Goal: Find specific page/section: Find specific page/section

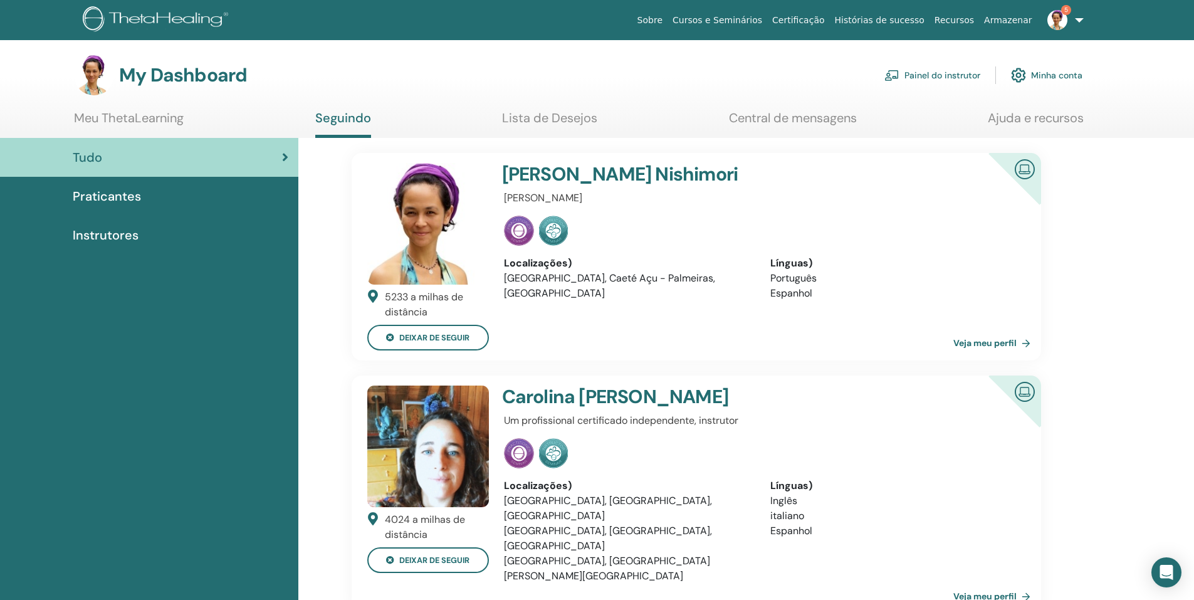
click at [958, 73] on link "Painel do instrutor" at bounding box center [932, 75] width 96 height 28
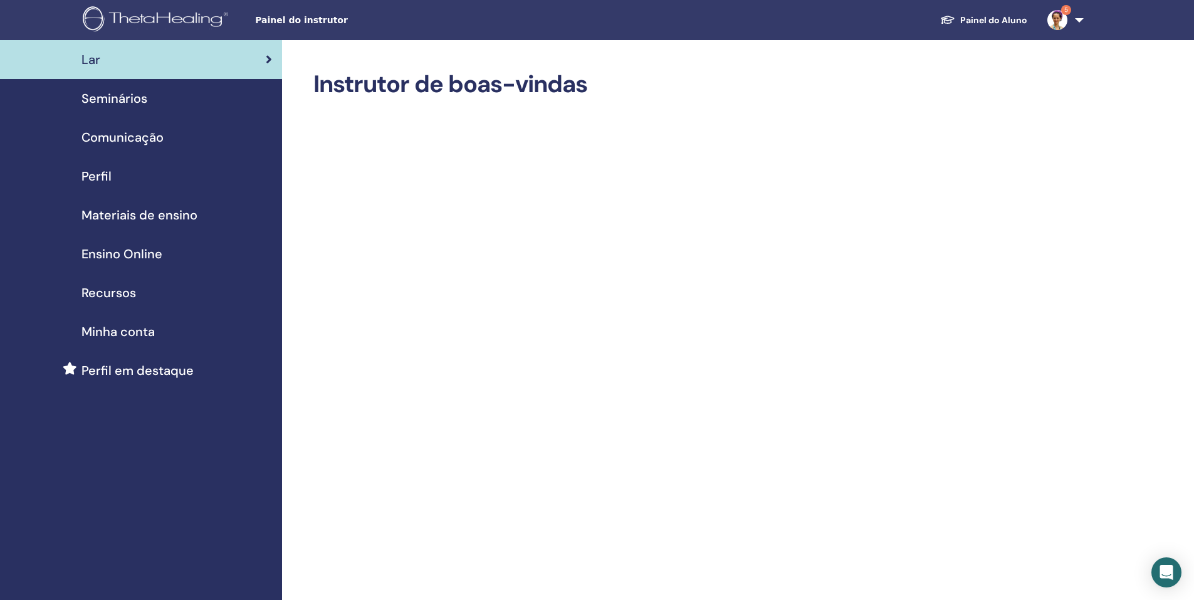
click at [133, 95] on span "Seminários" at bounding box center [114, 98] width 66 height 19
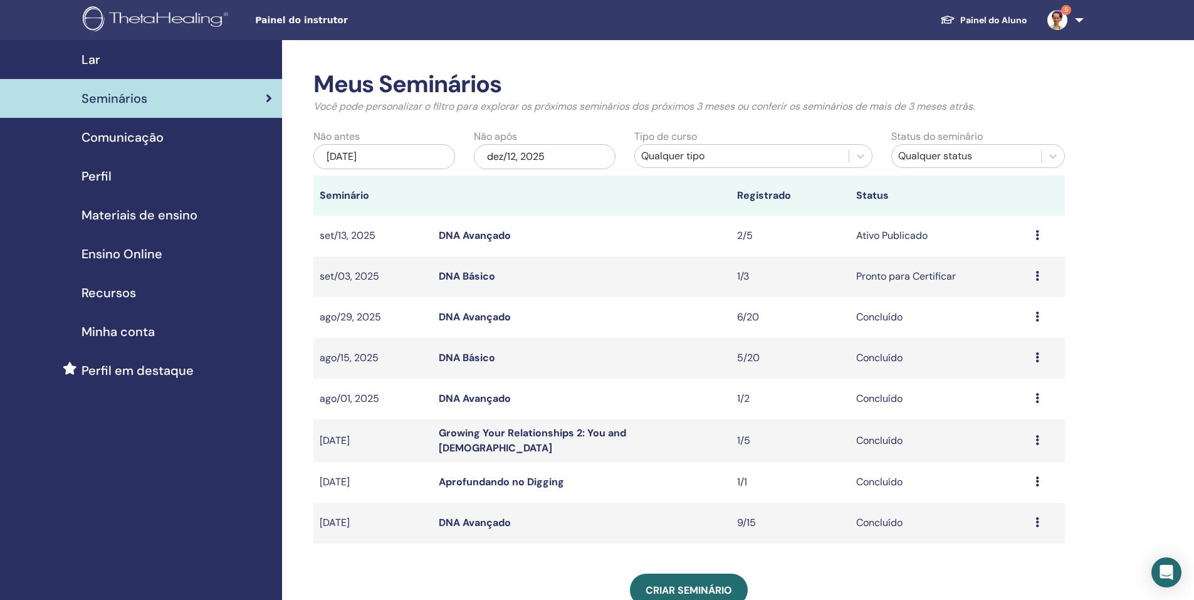
click at [484, 231] on link "DNA Avançado" at bounding box center [475, 235] width 72 height 13
